Goal: Task Accomplishment & Management: Manage account settings

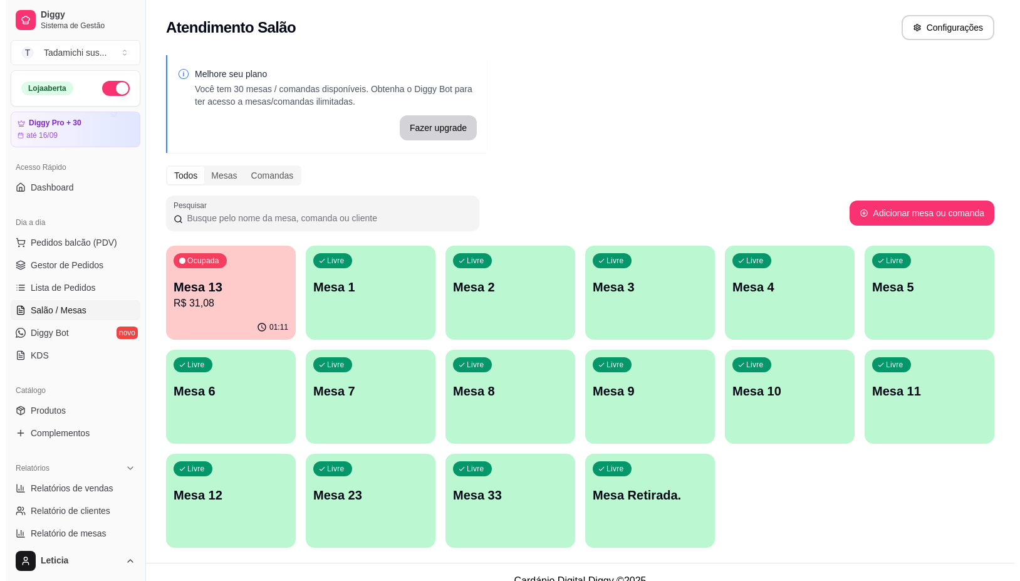
scroll to position [85, 0]
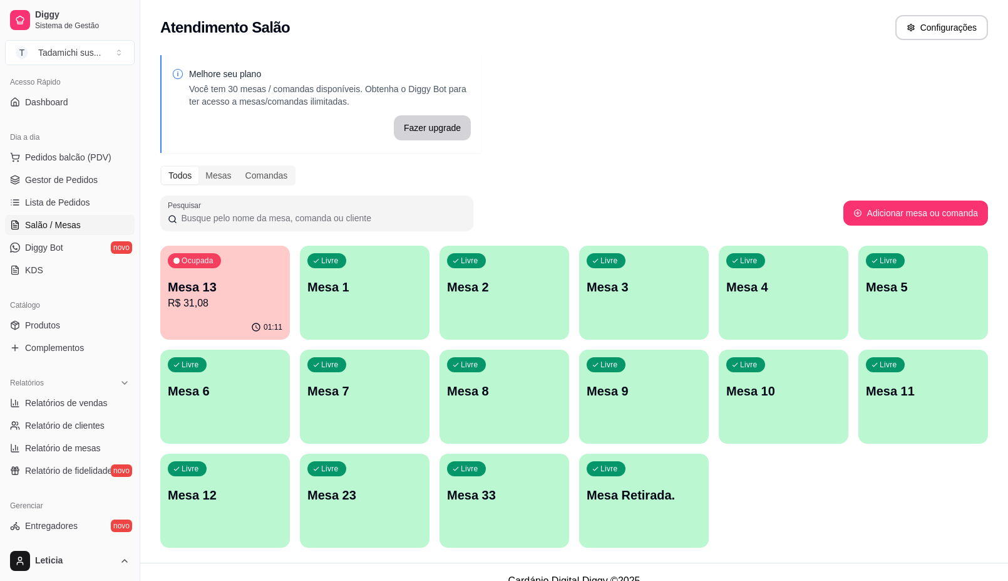
click at [252, 312] on div "Ocupada Mesa 13 R$ 31,08" at bounding box center [225, 280] width 130 height 70
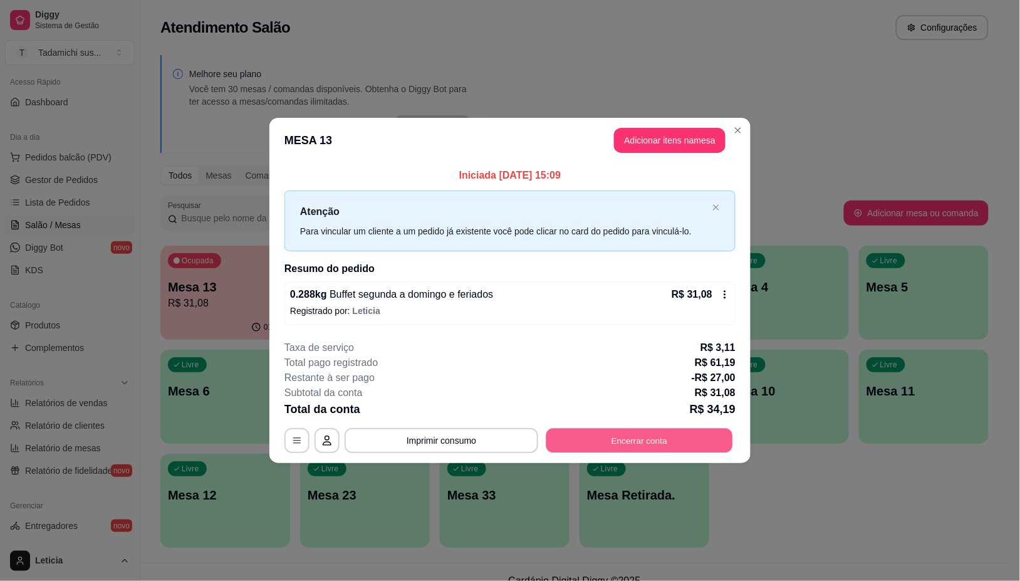
click at [603, 440] on button "Encerrar conta" at bounding box center [639, 440] width 187 height 24
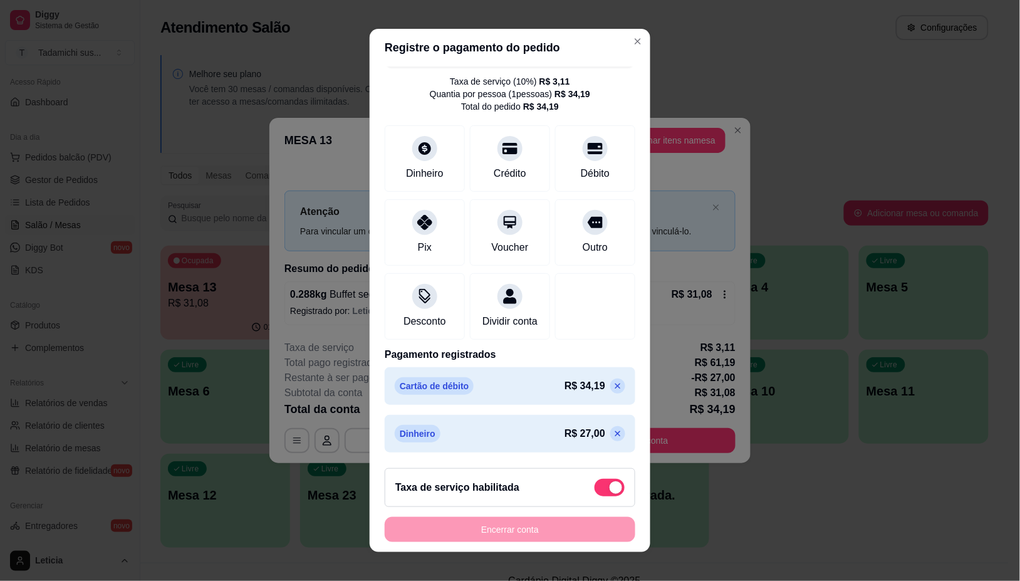
scroll to position [11, 0]
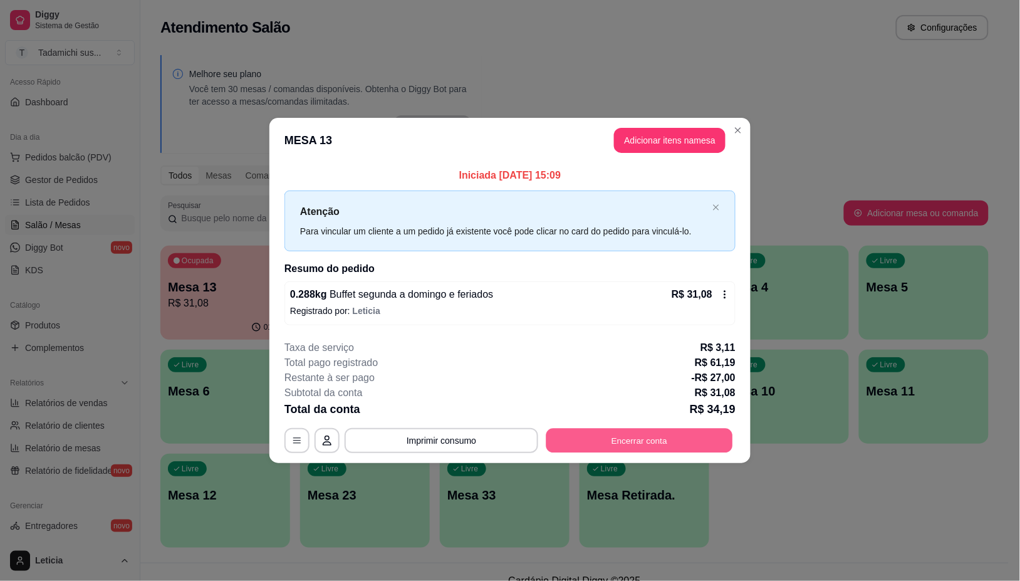
click at [698, 446] on button "Encerrar conta" at bounding box center [639, 440] width 187 height 24
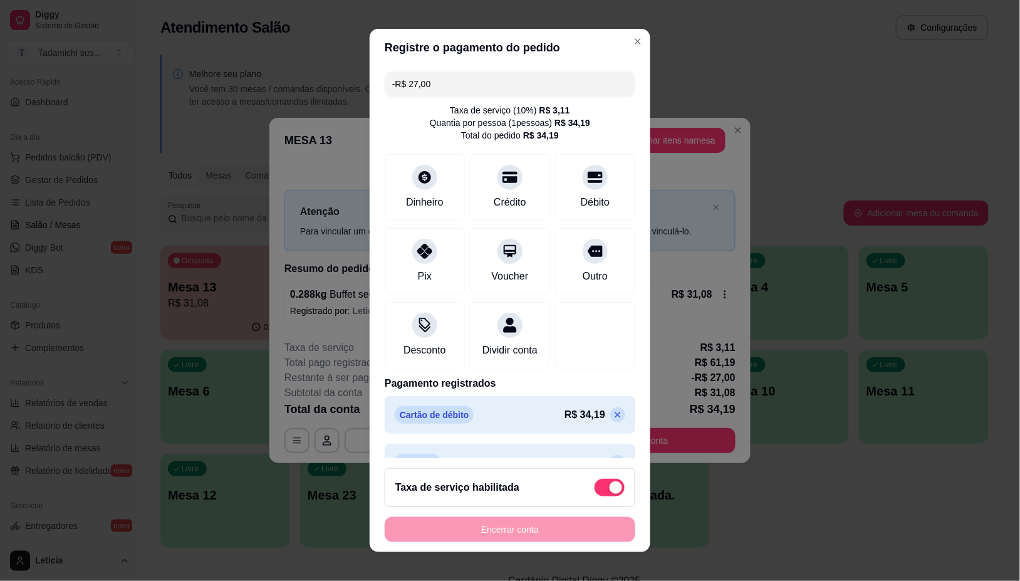
click at [486, 534] on div "Encerrar conta" at bounding box center [510, 529] width 251 height 25
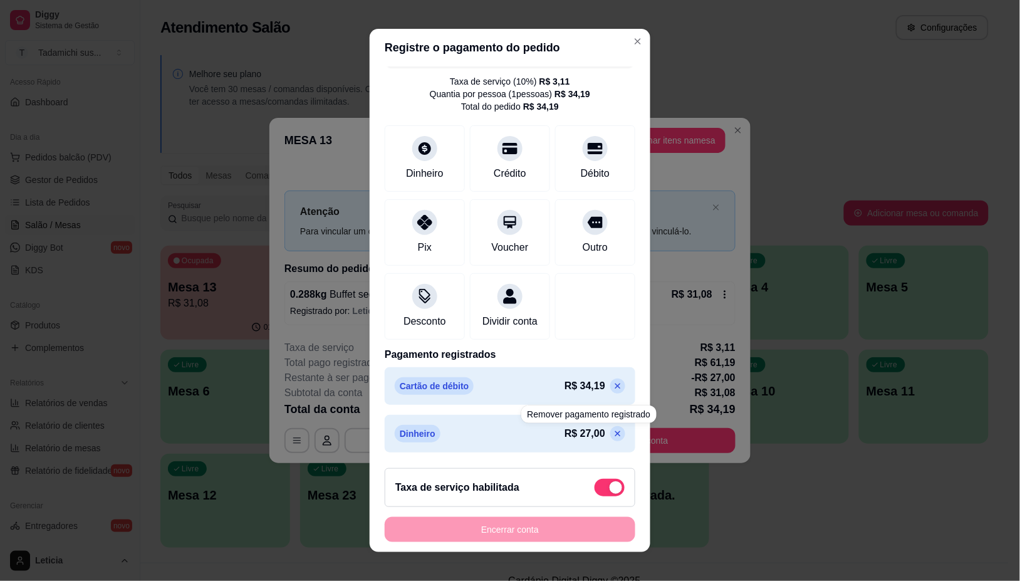
click at [612, 431] on icon at bounding box center [617, 433] width 10 height 10
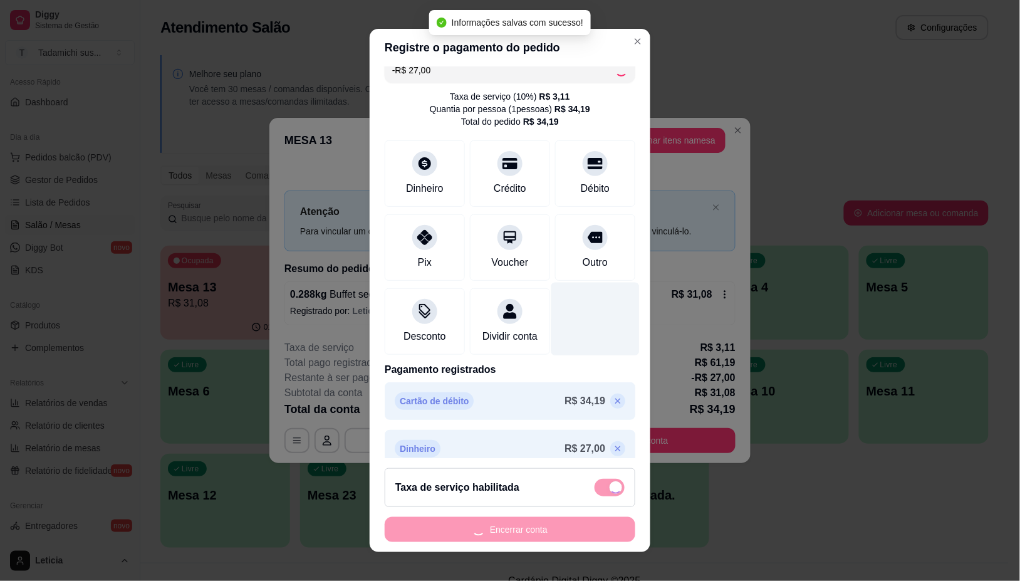
scroll to position [0, 0]
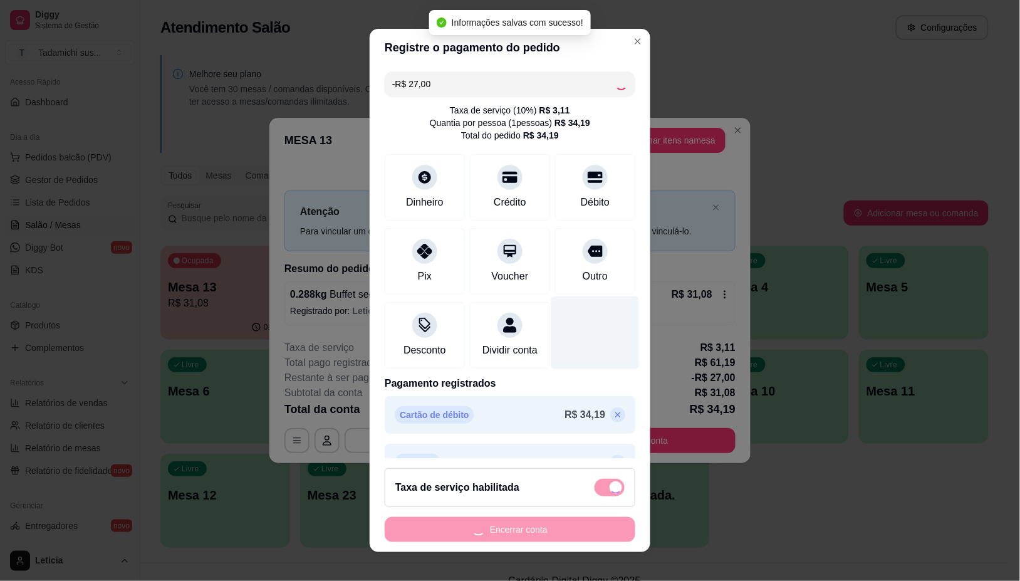
type input "R$ 0,00"
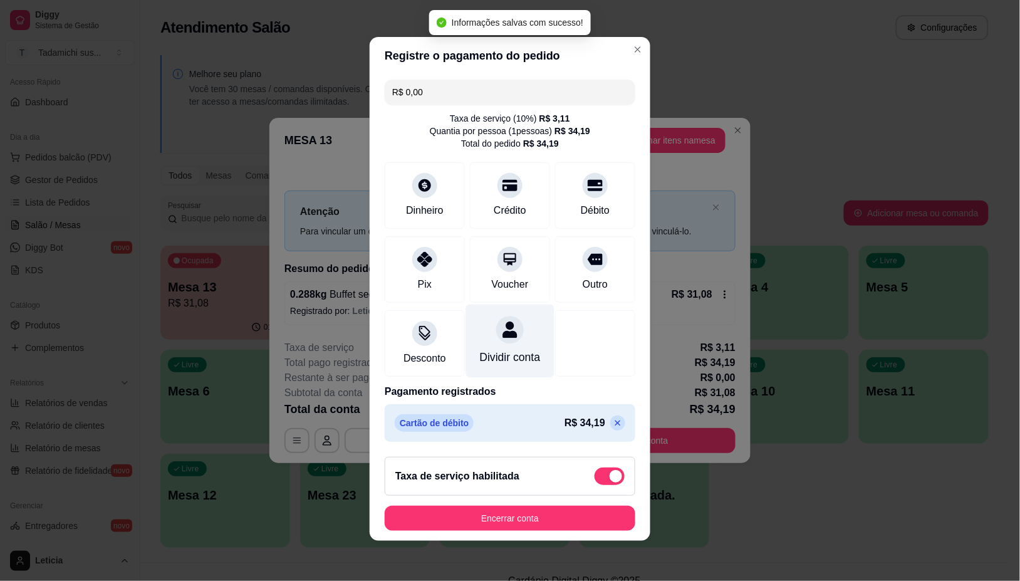
scroll to position [9, 0]
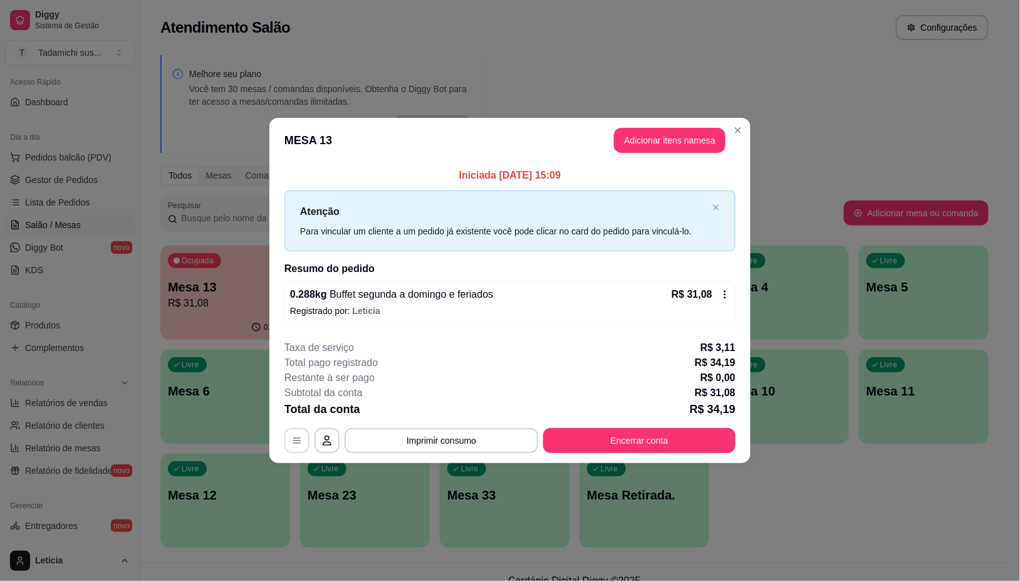
click at [289, 442] on button "button" at bounding box center [296, 440] width 25 height 25
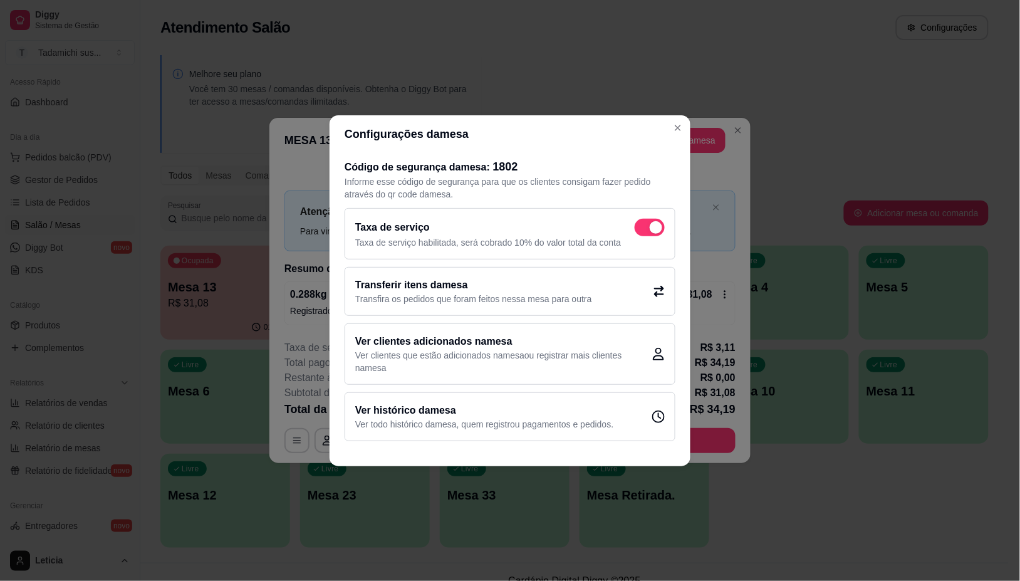
click at [648, 224] on span at bounding box center [649, 228] width 30 height 18
click at [642, 229] on input "checkbox" at bounding box center [638, 233] width 8 height 8
checkbox input "false"
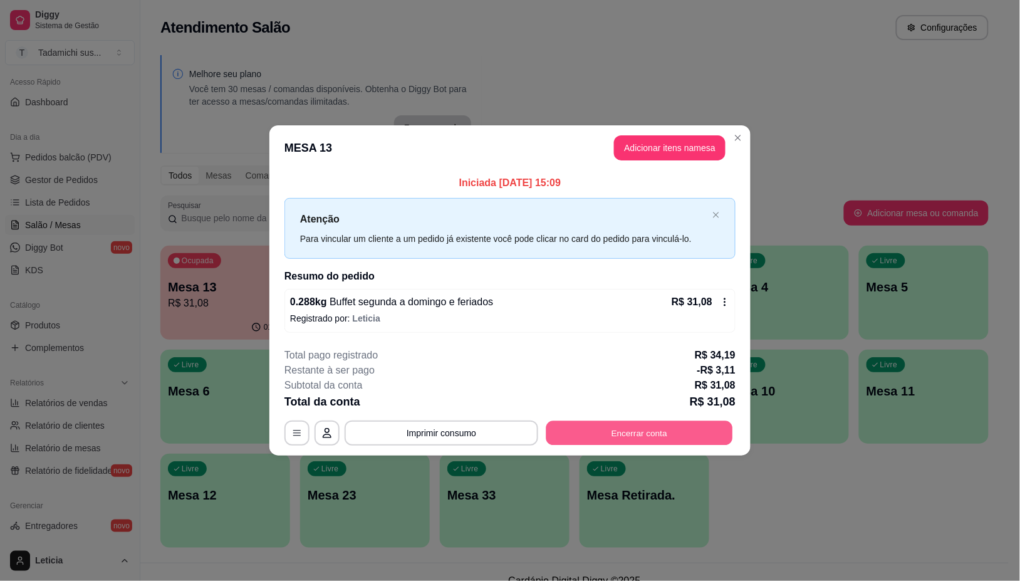
click at [686, 423] on button "Encerrar conta" at bounding box center [639, 433] width 187 height 24
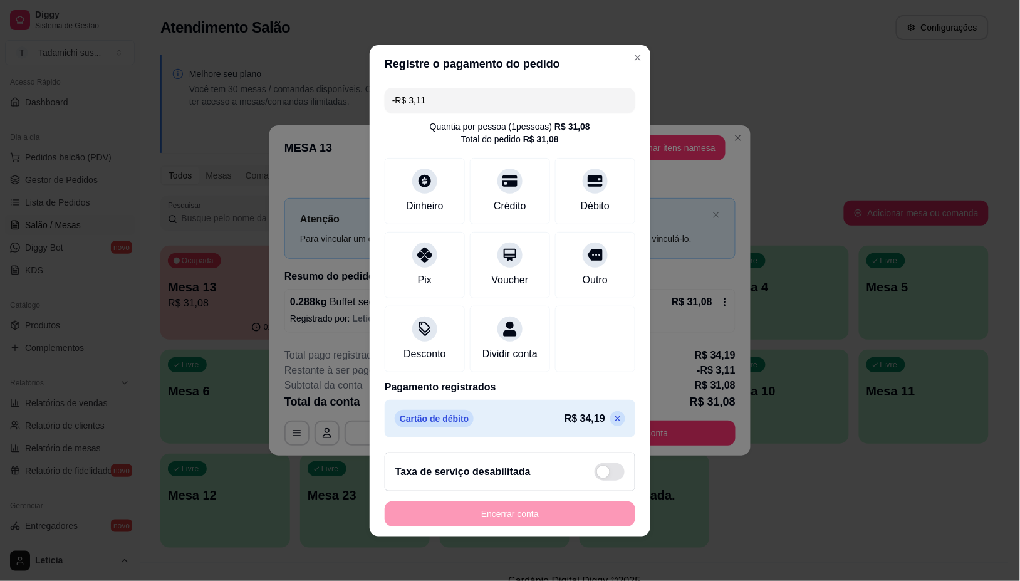
click at [429, 96] on input "-R$ 3,11" at bounding box center [509, 100] width 235 height 25
type input "R$ 27,00"
click at [411, 197] on div "Dinheiro" at bounding box center [424, 205] width 41 height 16
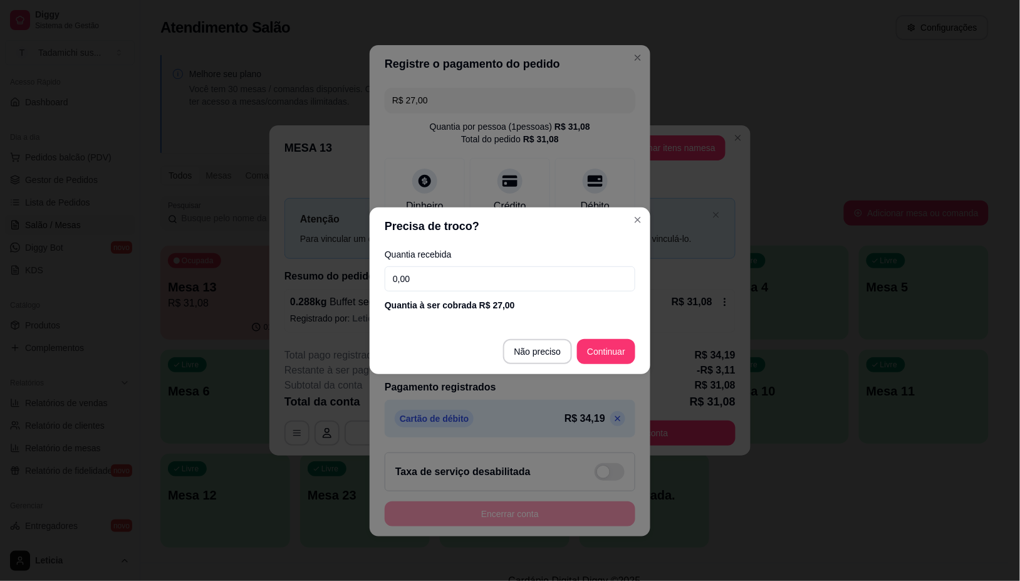
click at [477, 273] on input "0,00" at bounding box center [510, 278] width 251 height 25
type input "27,00"
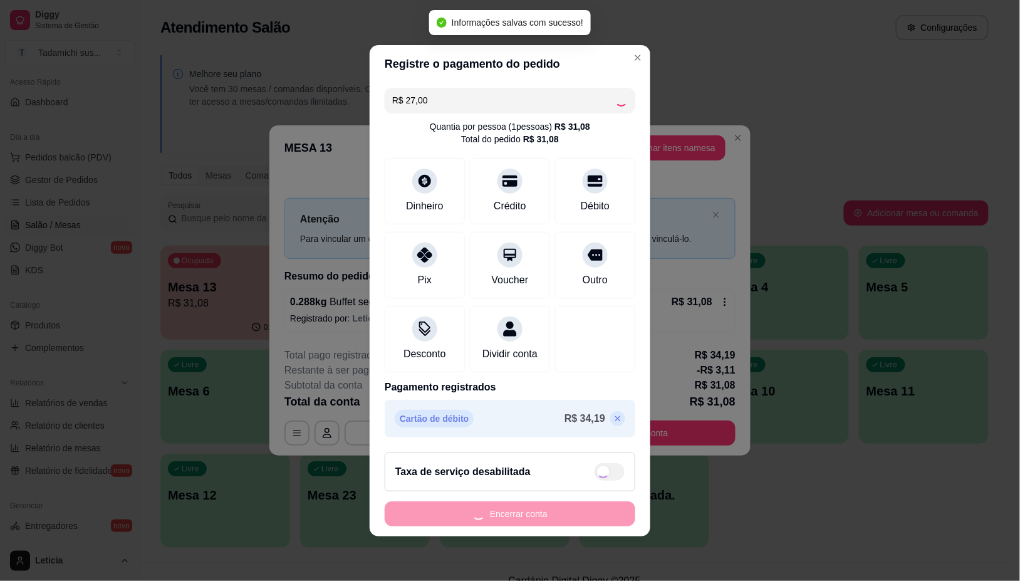
type input "-R$ 30,11"
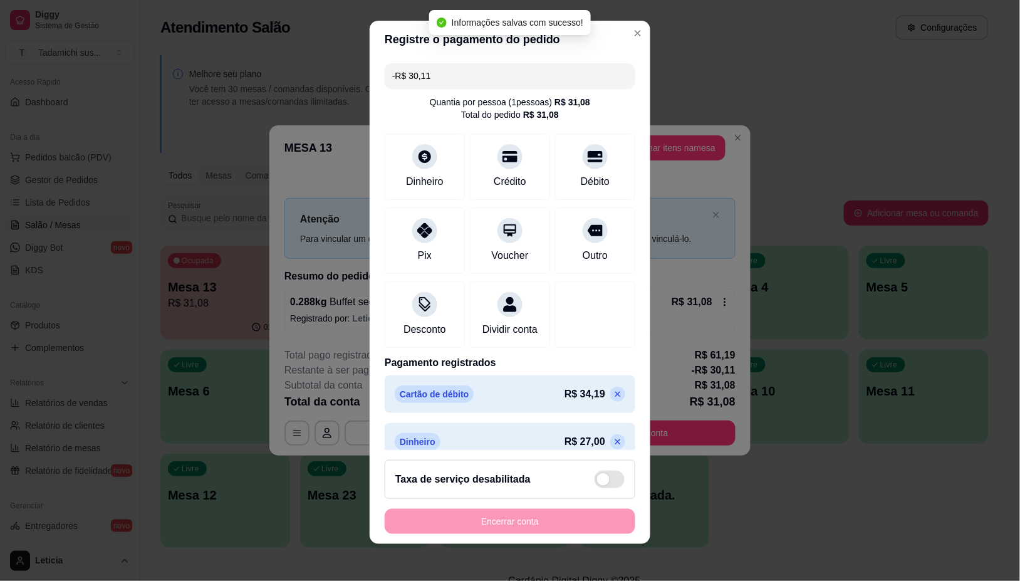
scroll to position [11, 0]
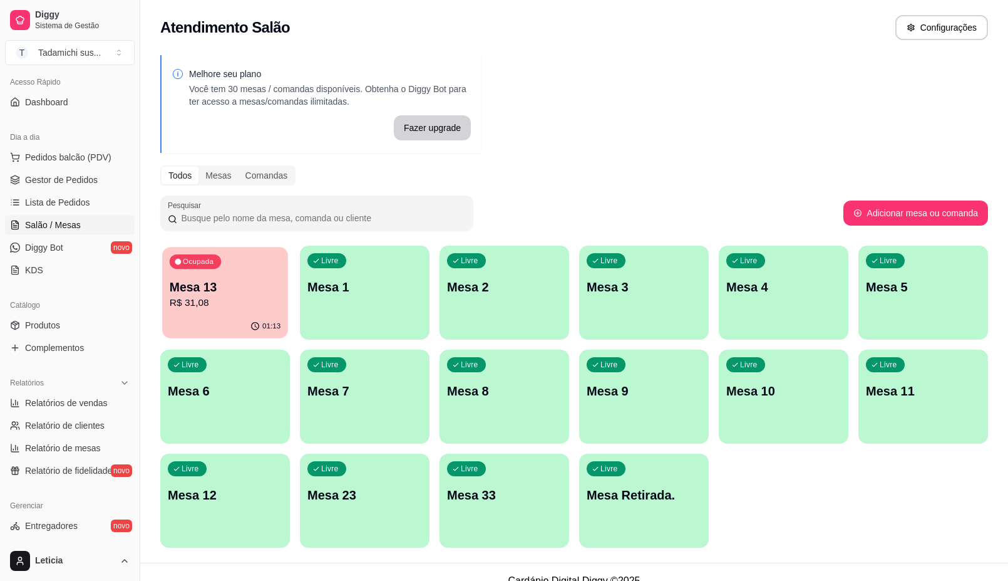
click at [208, 302] on p "R$ 31,08" at bounding box center [225, 303] width 111 height 14
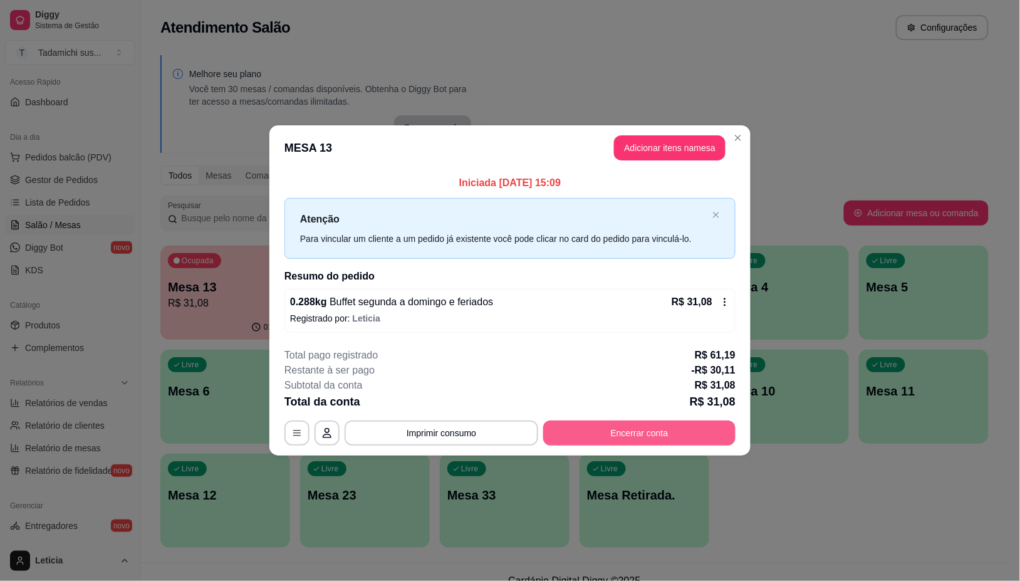
click at [647, 430] on button "Encerrar conta" at bounding box center [639, 432] width 192 height 25
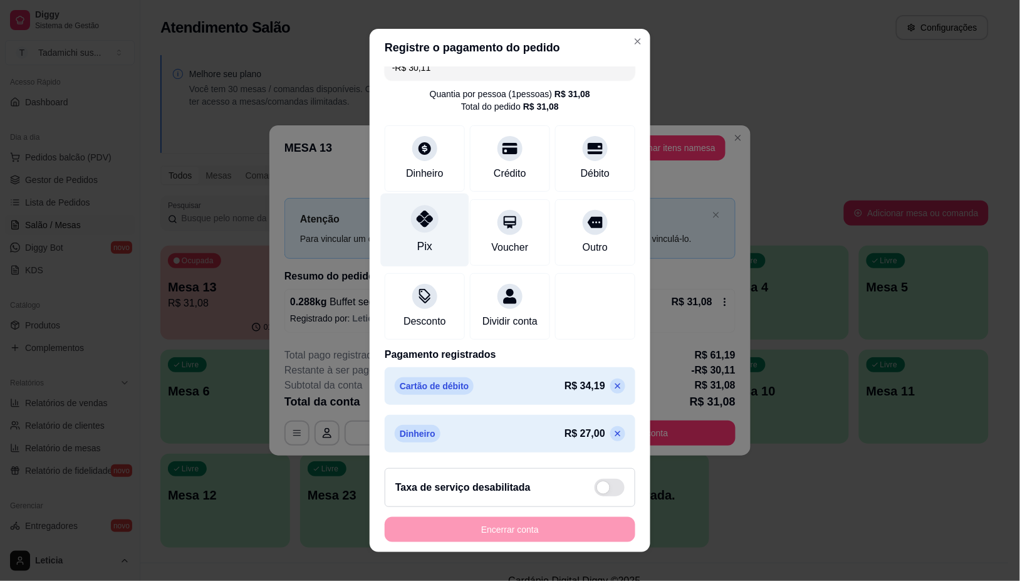
scroll to position [31, 0]
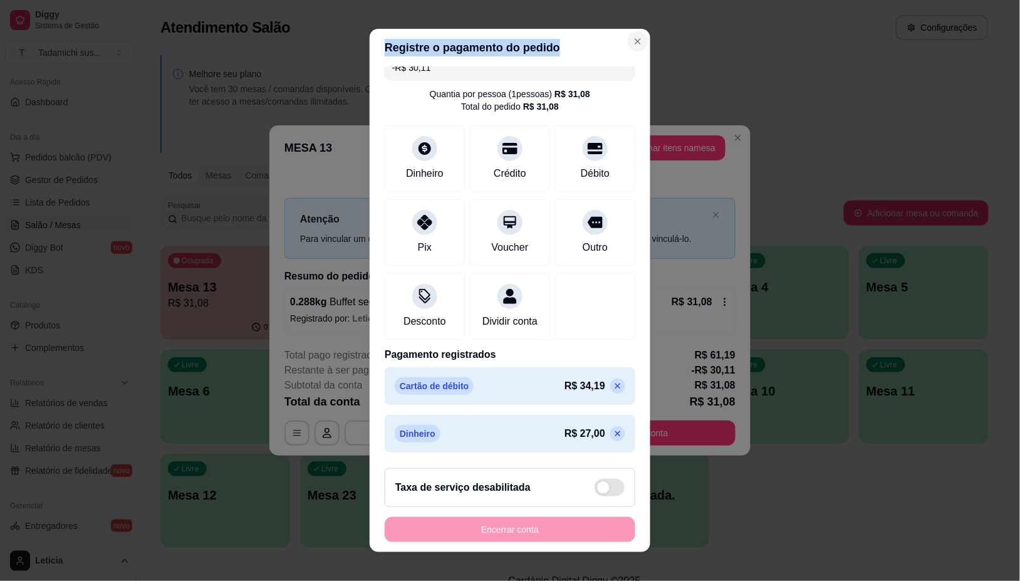
click at [628, 47] on section "Registre o pagamento do pedido -R$ 30,11 Quantia por pessoa ( 1 pessoas) R$ 31,…" at bounding box center [509, 290] width 281 height 522
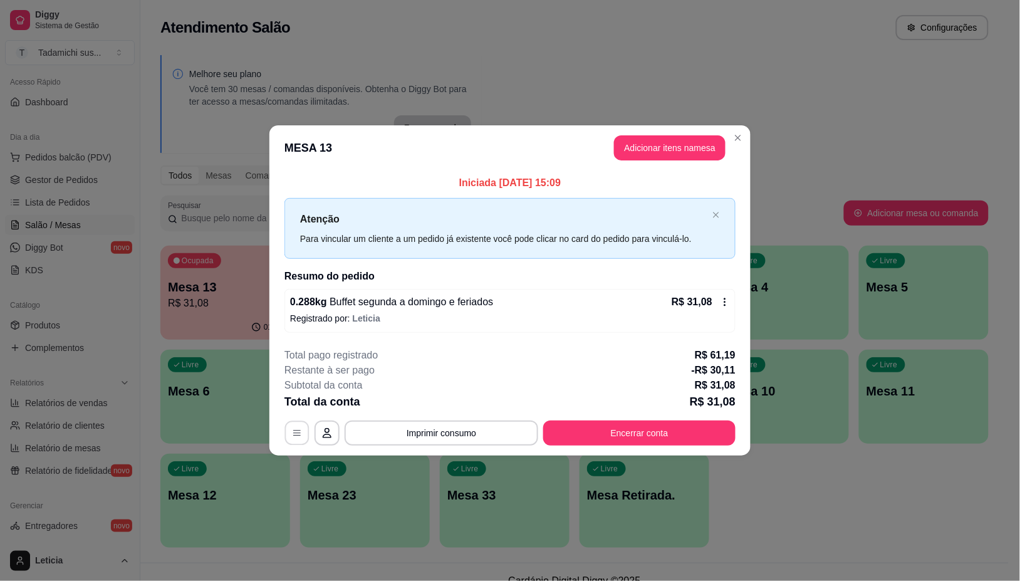
click at [298, 423] on button "button" at bounding box center [297, 433] width 24 height 24
click at [667, 427] on button "Encerrar conta" at bounding box center [639, 433] width 187 height 24
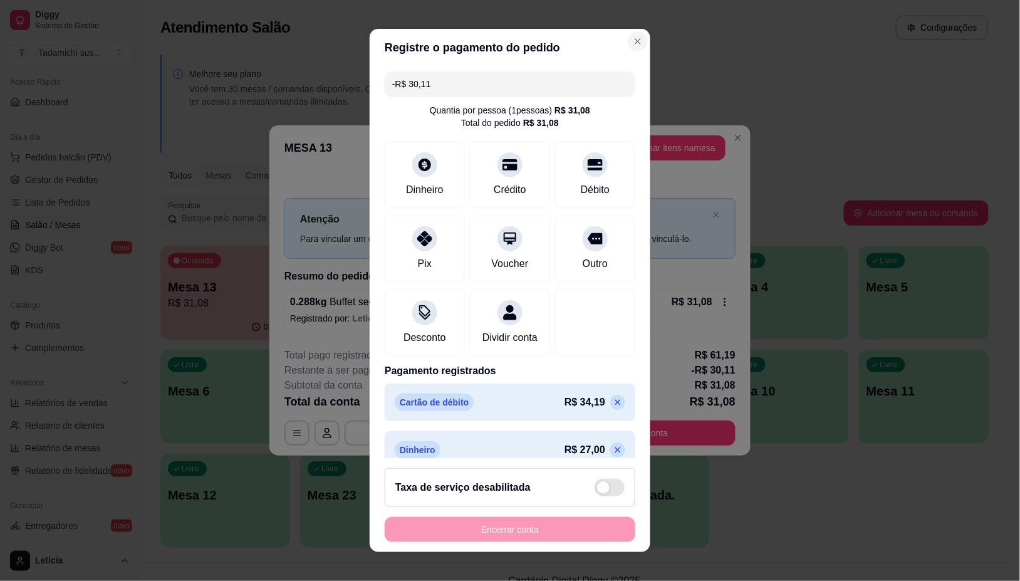
click at [628, 41] on button "Close" at bounding box center [638, 41] width 20 height 20
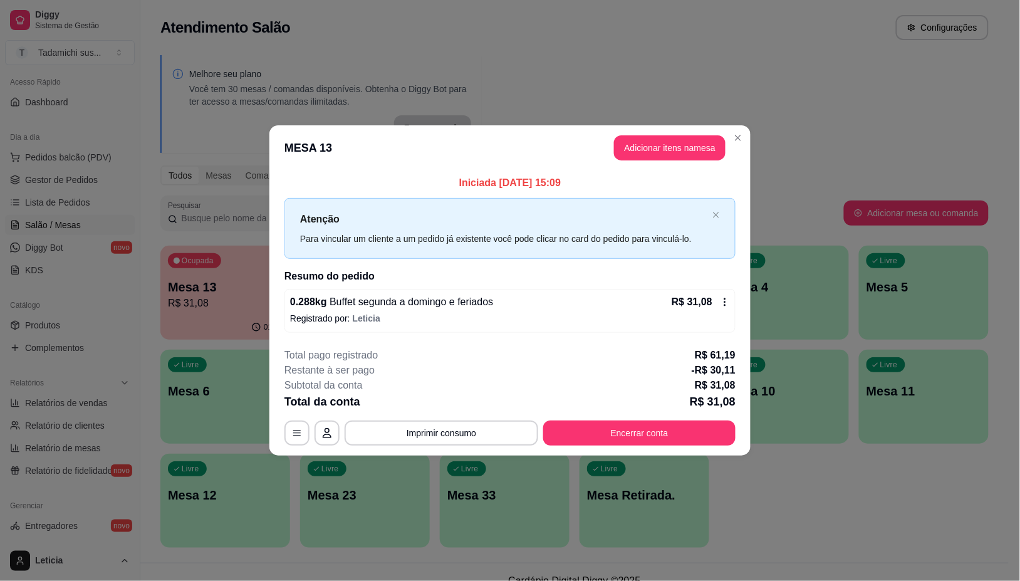
click at [720, 302] on icon at bounding box center [725, 302] width 10 height 10
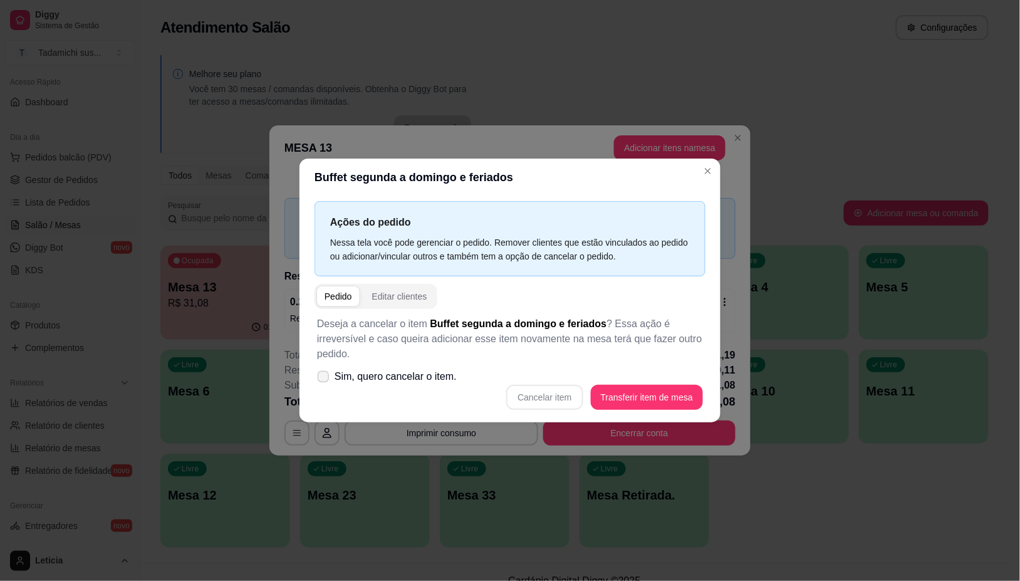
click at [326, 373] on icon at bounding box center [322, 376] width 9 height 7
click at [324, 378] on input "Sim, quero cancelar o item." at bounding box center [320, 382] width 8 height 8
checkbox input "true"
click at [550, 400] on button "Cancelar item" at bounding box center [544, 397] width 76 height 25
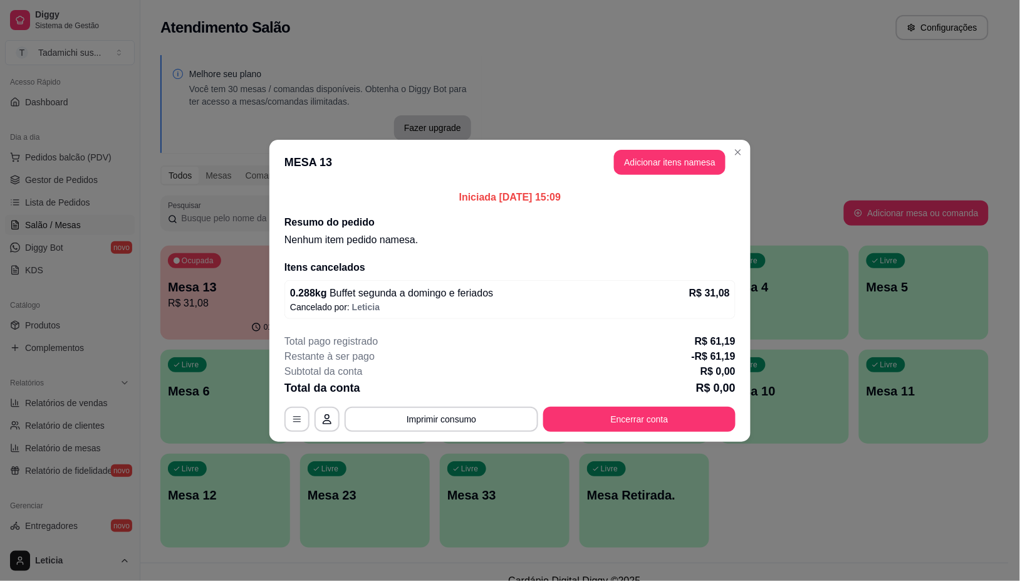
drag, startPoint x: 691, startPoint y: 405, endPoint x: 690, endPoint y: 424, distance: 19.4
click at [690, 406] on div "Total pago registrado R$ 61,19 Restante à ser pago -R$ 61,19 Subtotal da conta …" at bounding box center [509, 383] width 451 height 98
click at [689, 417] on button "Encerrar conta" at bounding box center [639, 418] width 192 height 25
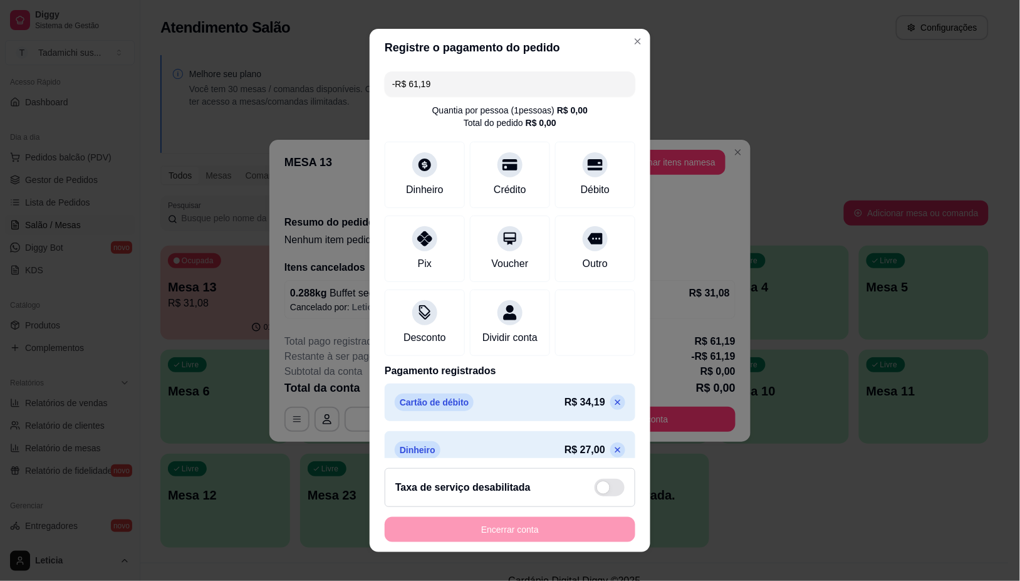
click at [521, 530] on div "Encerrar conta" at bounding box center [510, 529] width 251 height 25
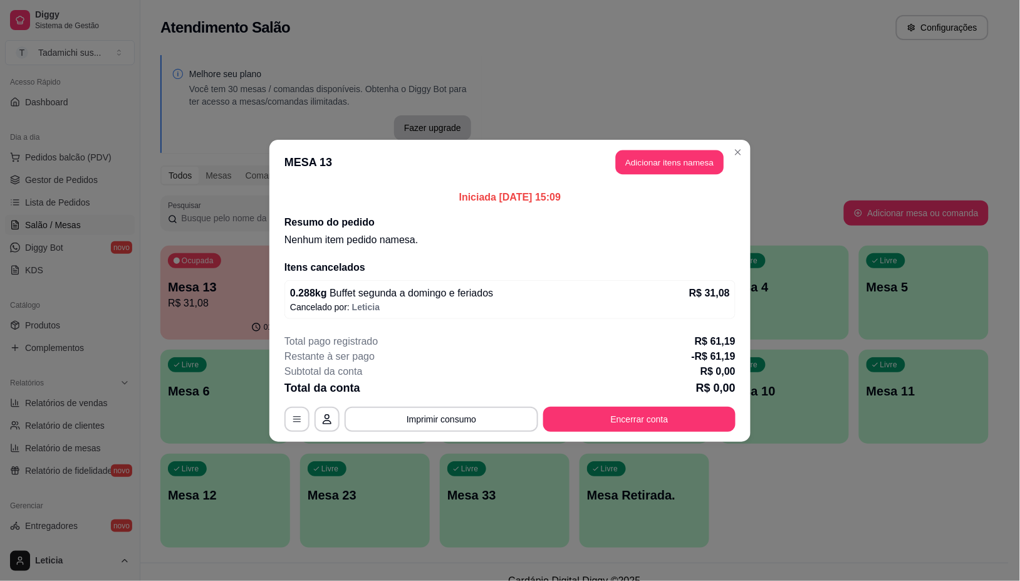
click at [725, 152] on header "MESA 13 Adicionar itens na mesa" at bounding box center [509, 162] width 481 height 45
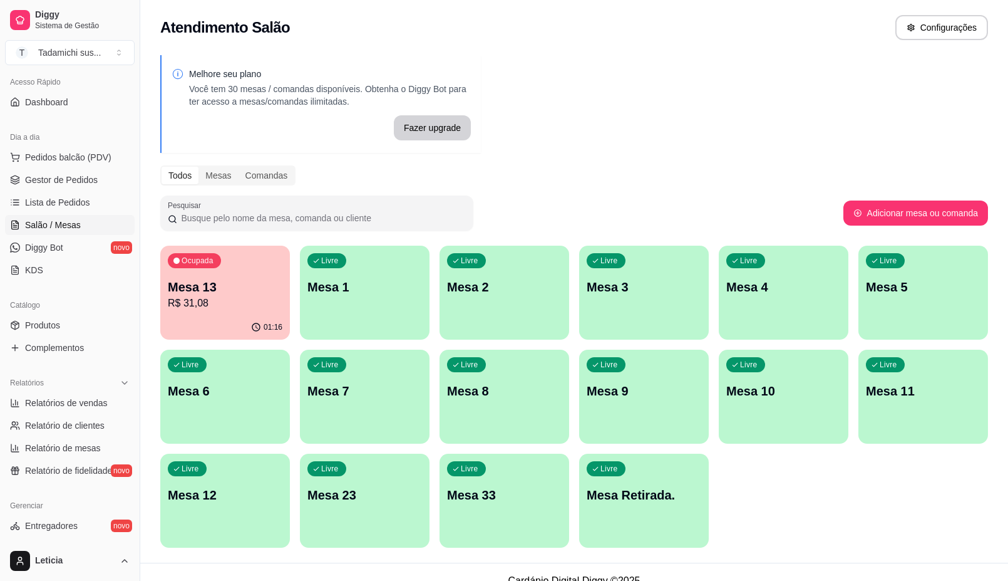
click at [214, 310] on p "R$ 31,08" at bounding box center [225, 303] width 115 height 15
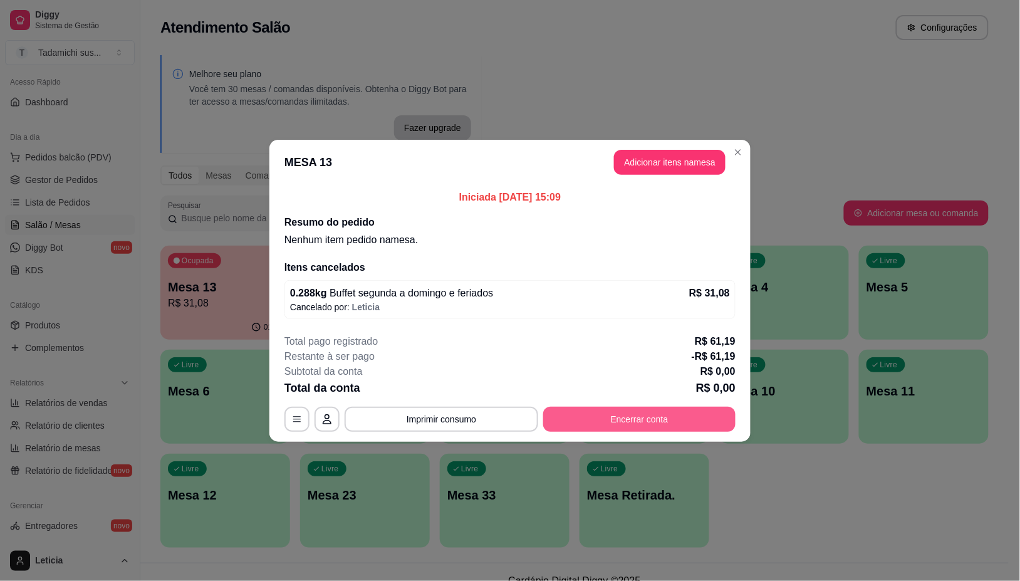
click at [573, 418] on button "Encerrar conta" at bounding box center [639, 418] width 192 height 25
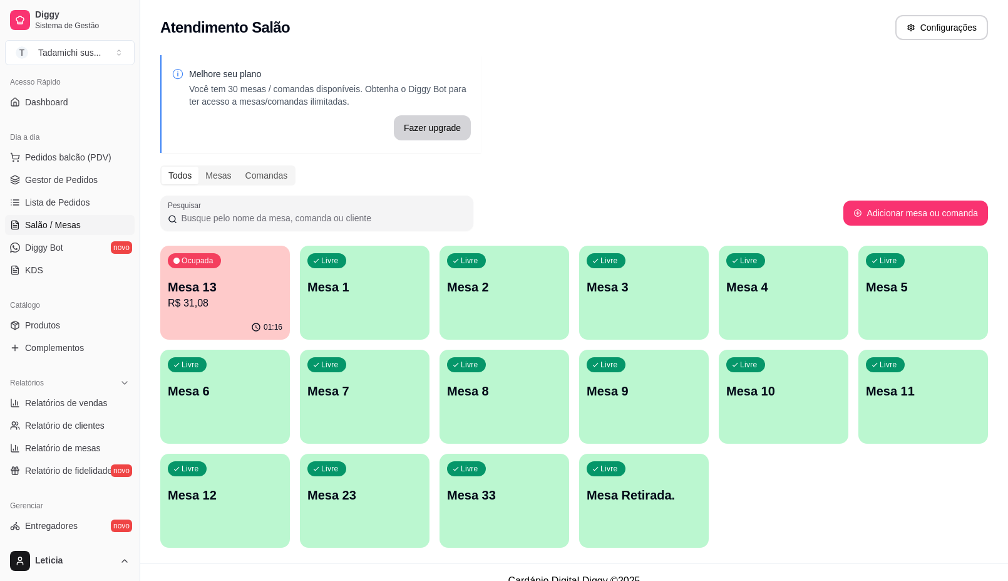
click at [849, 515] on div "Ocupada Mesa 13 R$ 31,08 01:16 Livre Mesa 1 Livre Mesa 2 Livre Mesa 3 Livre Mes…" at bounding box center [574, 396] width 828 height 302
click at [55, 202] on span "Lista de Pedidos" at bounding box center [57, 202] width 65 height 13
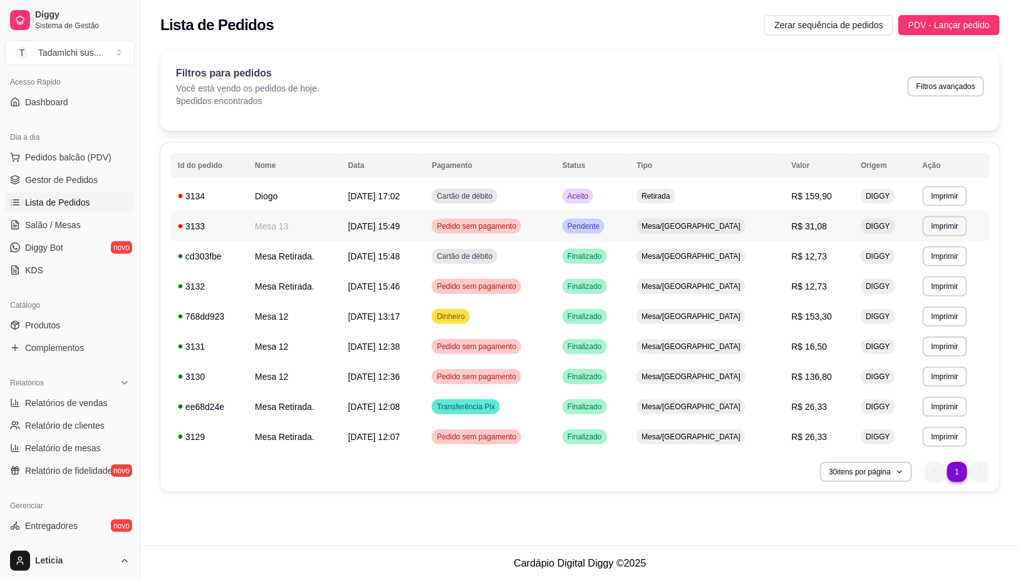
click at [400, 224] on span "[DATE] 15:49" at bounding box center [374, 226] width 52 height 10
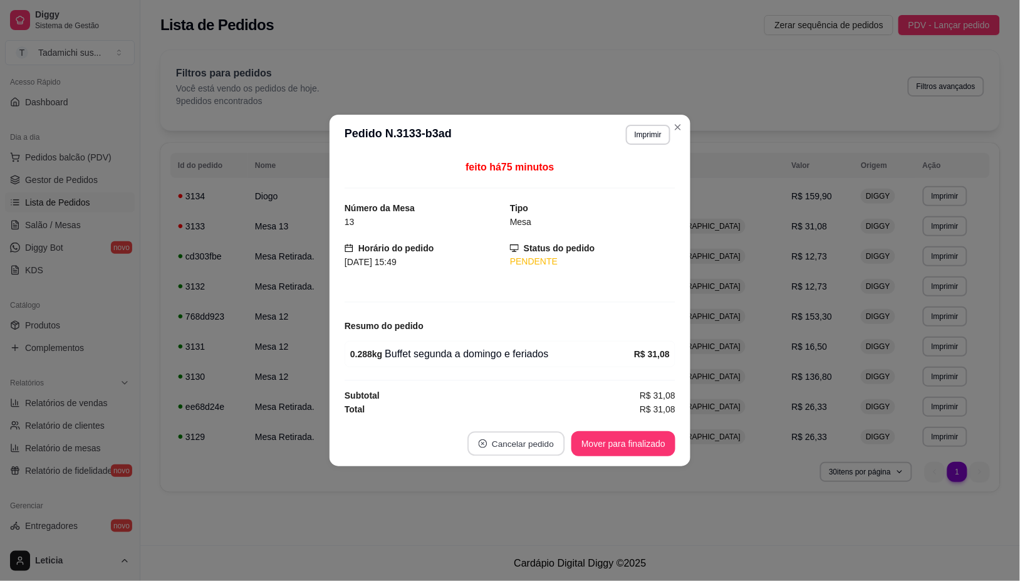
click at [487, 439] on button "Cancelar pedido" at bounding box center [516, 444] width 97 height 24
click at [540, 409] on button "Sim" at bounding box center [552, 413] width 50 height 25
